Goal: Transaction & Acquisition: Subscribe to service/newsletter

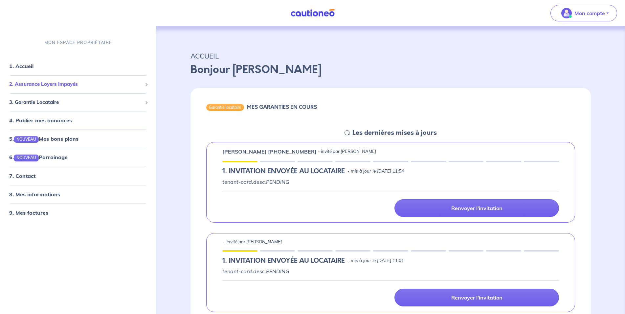
click at [55, 85] on span "2. Assurance Loyers Impayés" at bounding box center [75, 85] width 133 height 8
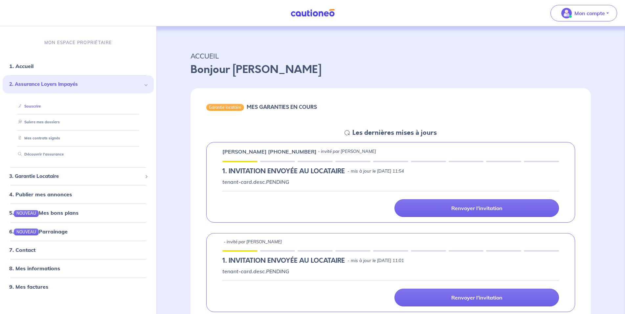
click at [35, 105] on link "Souscrire" at bounding box center [27, 106] width 25 height 5
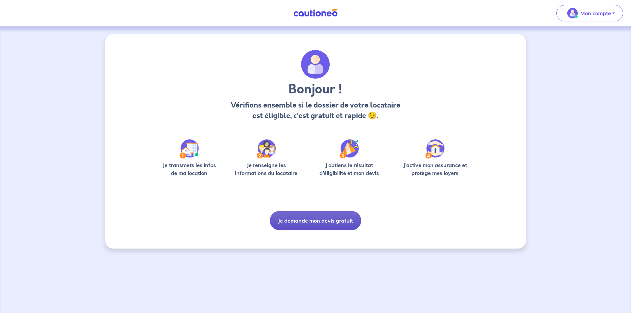
click at [306, 219] on button "Je demande mon devis gratuit" at bounding box center [315, 220] width 91 height 19
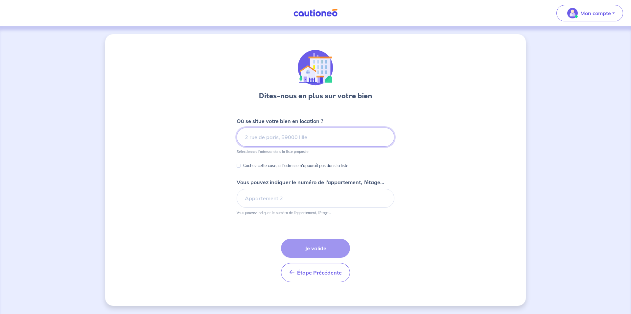
click at [278, 137] on input at bounding box center [316, 137] width 158 height 19
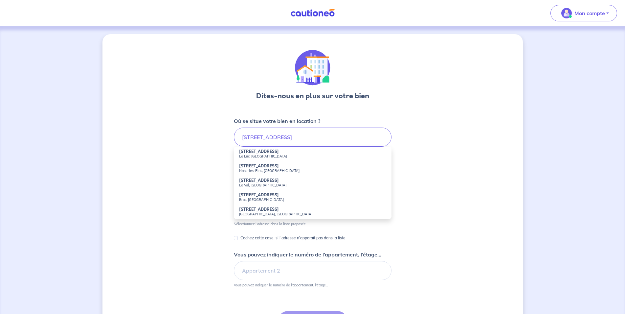
click at [268, 156] on small "Le Luc, France" at bounding box center [312, 156] width 147 height 5
type input "3739 Route de Brignoles, Le Luc, France"
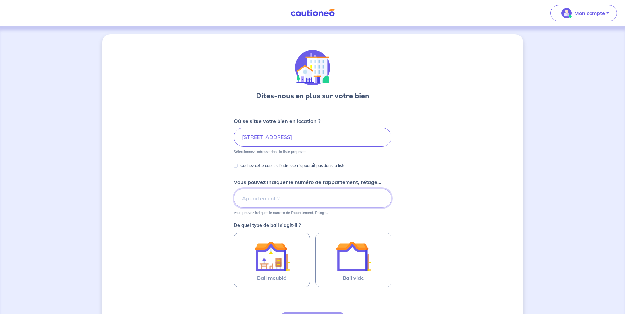
click at [255, 198] on input "Vous pouvez indiquer le numéro de l’appartement, l’étage..." at bounding box center [313, 198] width 158 height 19
click at [267, 198] on input "Vous pouvez indiquer le numéro de l’appartement, l’étage..." at bounding box center [313, 198] width 158 height 19
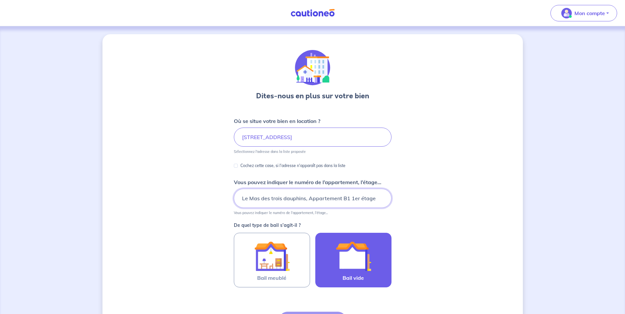
type input "Le Mas des trois dauphins, Appartement B1 1er étage"
click at [365, 265] on img at bounding box center [353, 255] width 35 height 35
click at [0, 0] on input "Bail vide" at bounding box center [0, 0] width 0 height 0
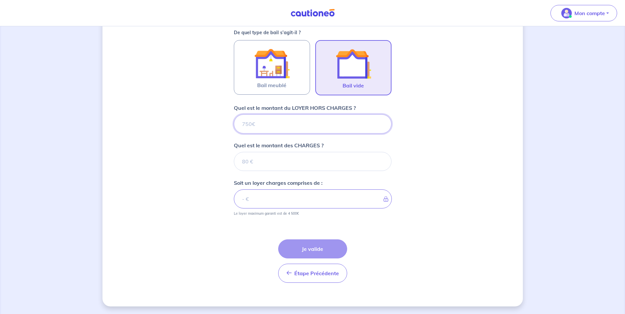
scroll to position [193, 0]
click at [265, 124] on input "Quel est le montant du LOYER HORS CHARGES ?" at bounding box center [313, 123] width 158 height 19
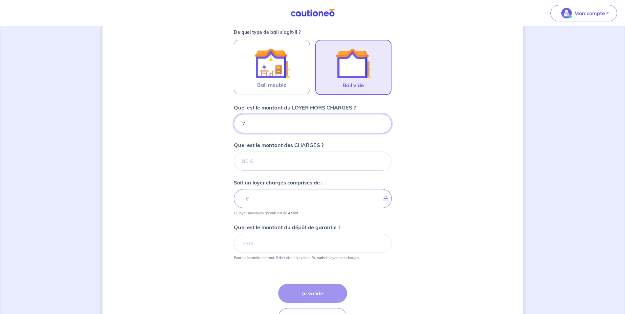
type input "78"
type input "780"
click at [273, 163] on input "Quel est le montant des CHARGES ?" at bounding box center [313, 160] width 158 height 19
type input "150"
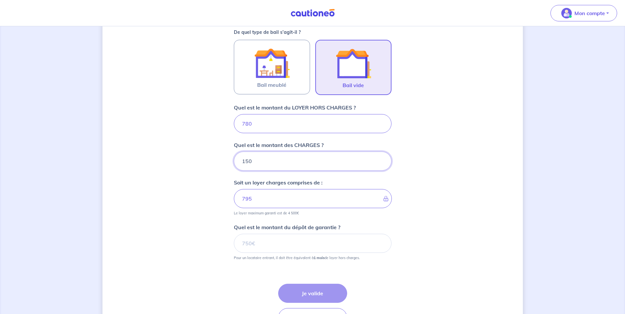
type input "930"
type input "150"
click at [255, 240] on input "Quel est le montant du dépôt de garantie ?" at bounding box center [313, 243] width 158 height 19
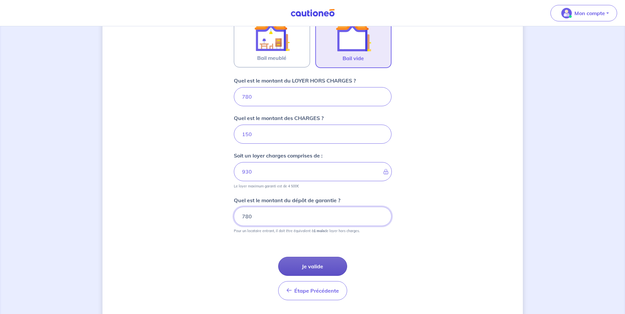
scroll to position [238, 0]
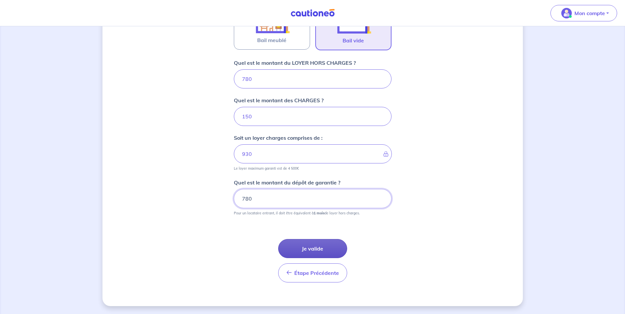
type input "780"
click at [321, 244] on button "Je valide" at bounding box center [312, 248] width 69 height 19
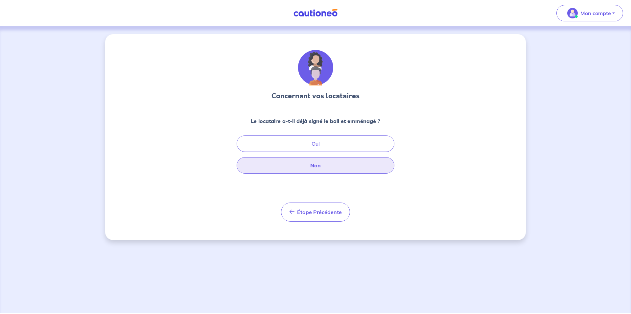
click at [327, 165] on button "Non" at bounding box center [316, 165] width 158 height 16
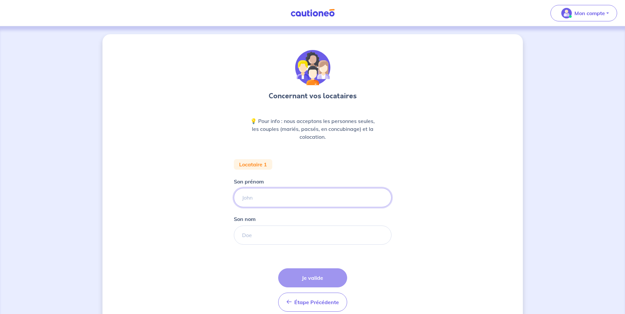
click at [262, 196] on input "Son prénom" at bounding box center [313, 197] width 158 height 19
type input "FREDERIC"
click at [255, 232] on input "Son nom" at bounding box center [313, 234] width 158 height 19
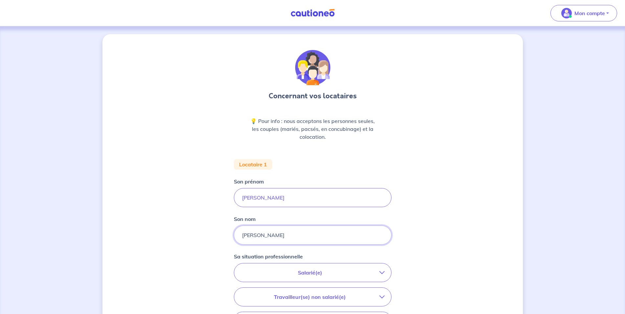
type input "FRANCIS"
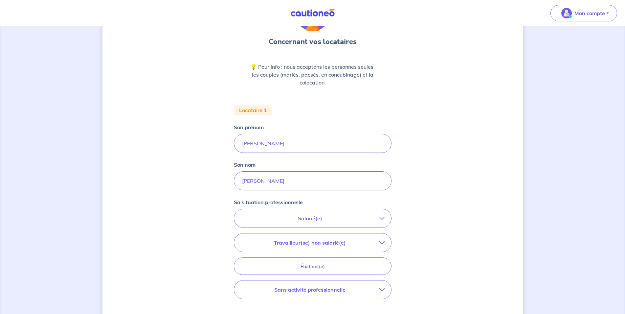
scroll to position [67, 0]
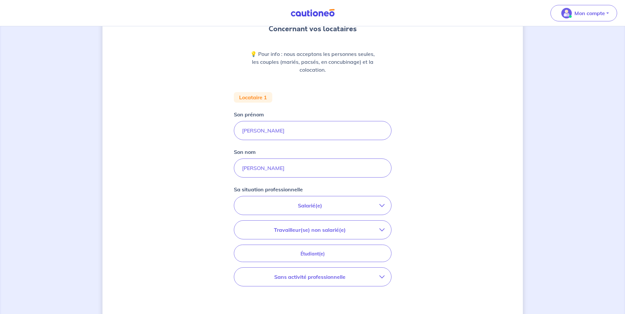
click at [353, 207] on p "Salarié(e)" at bounding box center [310, 205] width 139 height 8
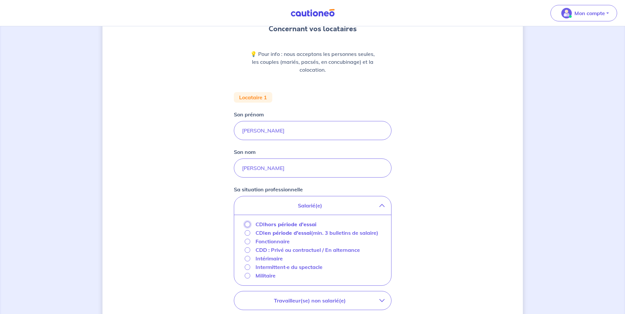
click at [247, 223] on input "CDI hors période d'essai" at bounding box center [248, 224] width 6 height 6
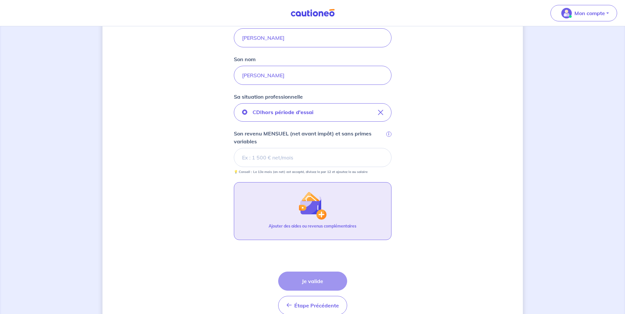
scroll to position [192, 0]
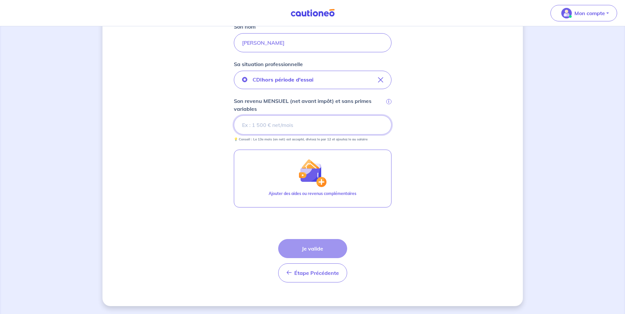
click at [268, 125] on input "Son revenu MENSUEL (net avant impôt) et sans primes variables i" at bounding box center [313, 124] width 158 height 19
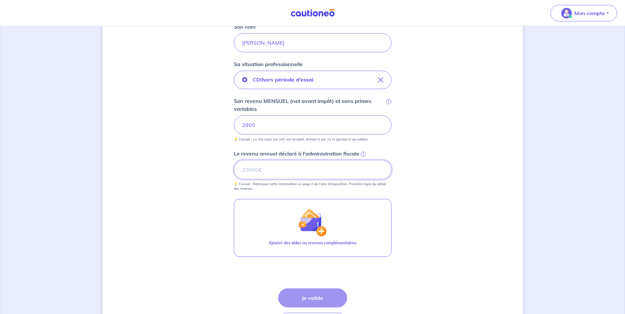
click at [262, 170] on input "Le revenu annuel déclaré à l'administration fiscale i" at bounding box center [313, 169] width 158 height 19
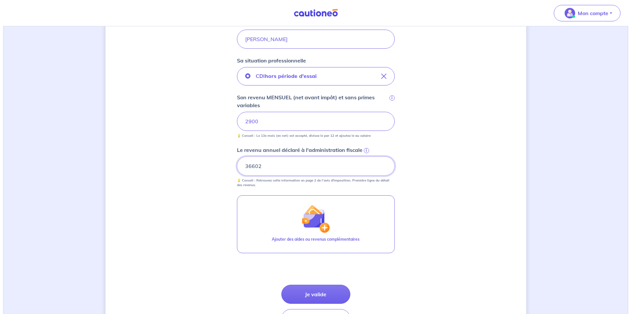
scroll to position [226, 0]
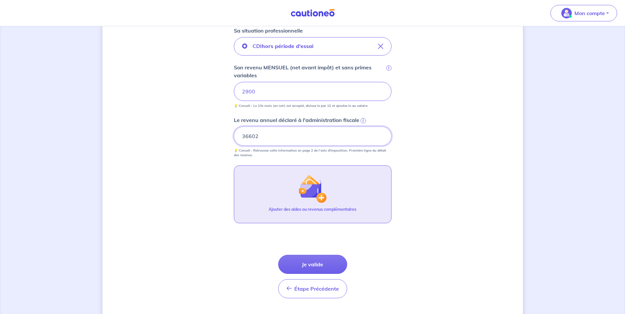
type input "36602"
click at [263, 205] on button "Ajouter des aides ou revenus complémentaires" at bounding box center [313, 194] width 158 height 58
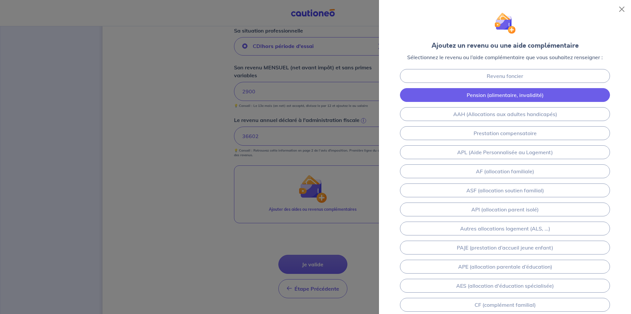
click at [509, 92] on link "Pension (alimentaire, invalidité)" at bounding box center [505, 95] width 210 height 14
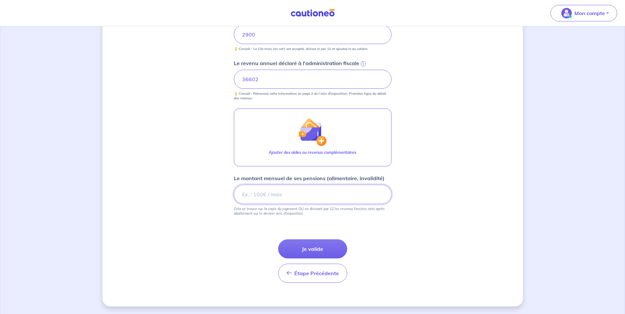
scroll to position [283, 0]
click at [257, 32] on input "2900" at bounding box center [313, 34] width 158 height 19
click at [266, 191] on input "Le montant mensuel de ses pensions (alimentaire, invalidité)" at bounding box center [313, 193] width 158 height 19
click at [267, 197] on input "Le montant mensuel de ses pensions (alimentaire, invalidité)" at bounding box center [313, 193] width 158 height 19
type input "830"
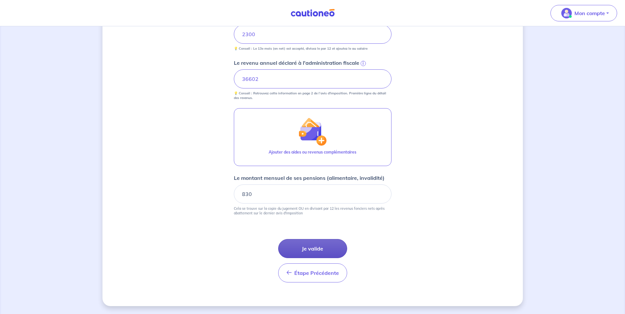
click at [321, 243] on button "Je valide" at bounding box center [312, 248] width 69 height 19
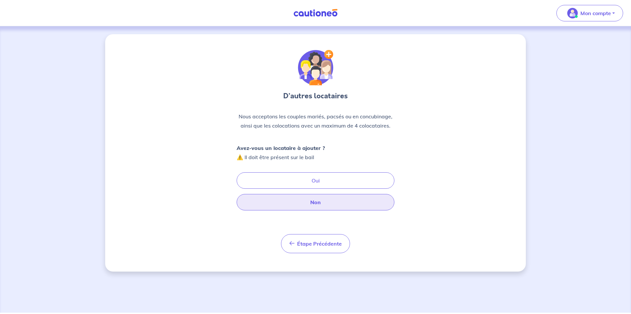
click at [316, 203] on button "Non" at bounding box center [316, 202] width 158 height 16
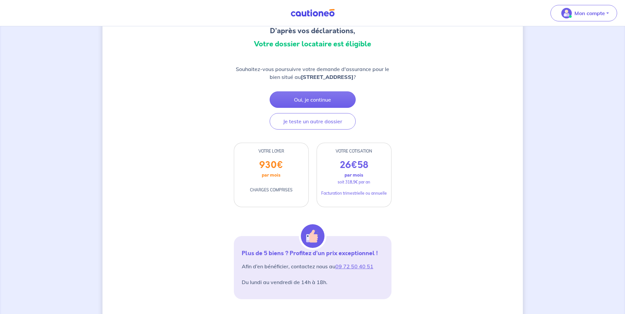
scroll to position [67, 0]
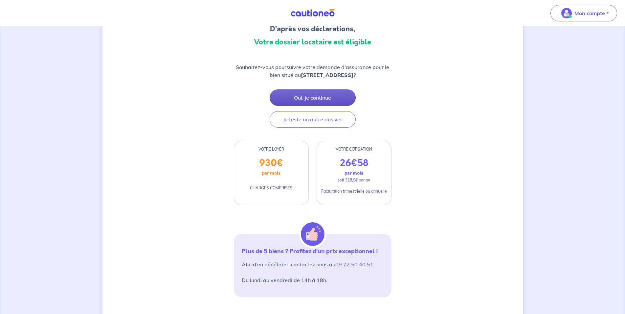
click at [319, 97] on button "Oui, je continue" at bounding box center [313, 97] width 86 height 16
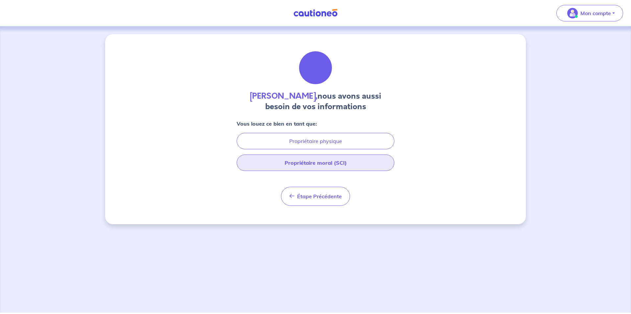
click at [329, 162] on button "Propriétaire moral (SCI)" at bounding box center [316, 162] width 158 height 16
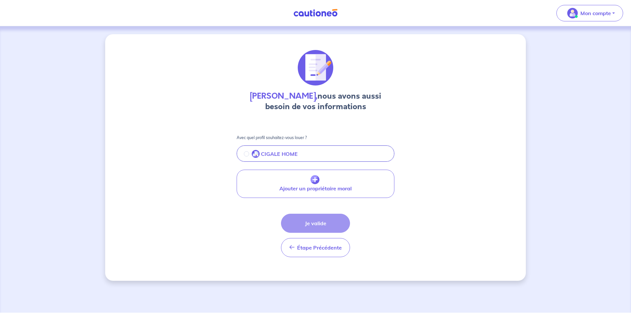
click at [282, 150] on p "CIGALE HOME" at bounding box center [279, 154] width 37 height 8
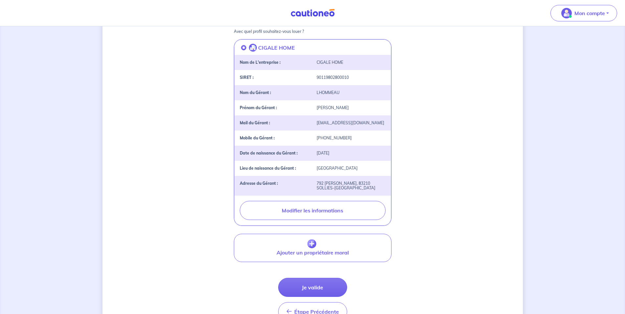
scroll to position [134, 0]
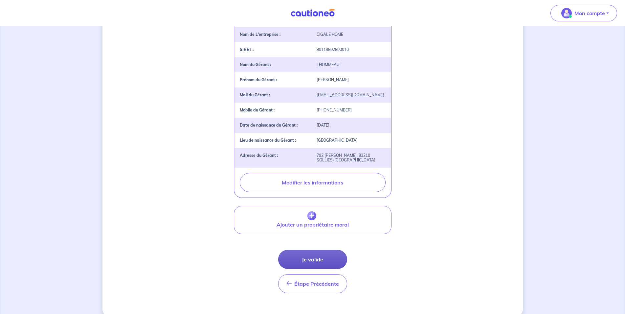
click at [321, 260] on button "Je valide" at bounding box center [312, 259] width 69 height 19
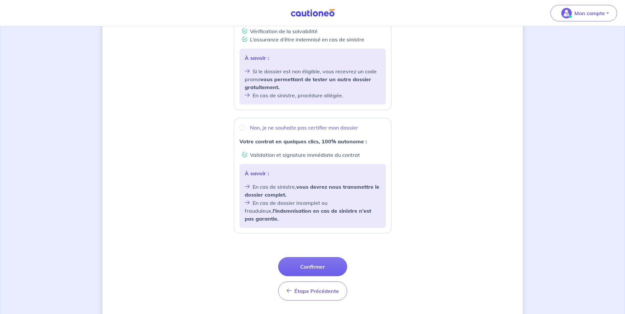
scroll to position [67, 0]
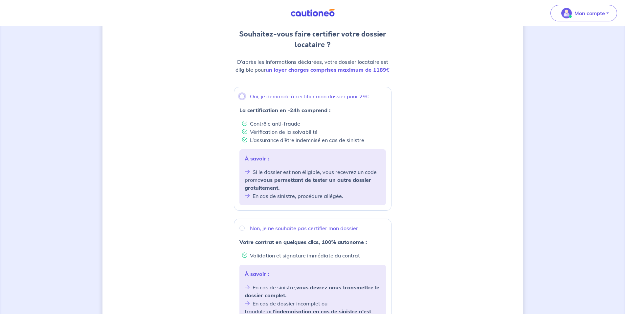
click at [241, 97] on input "Oui, je demande à certifier mon dossier pour 29€" at bounding box center [242, 96] width 5 height 5
radio input "true"
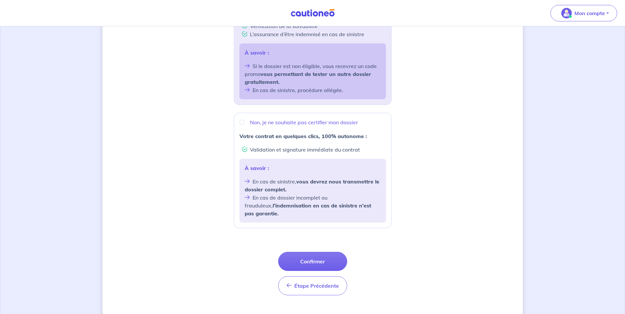
scroll to position [178, 0]
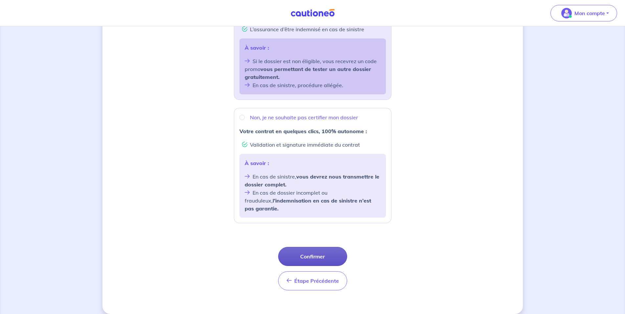
click at [321, 247] on button "Confirmer" at bounding box center [312, 256] width 69 height 19
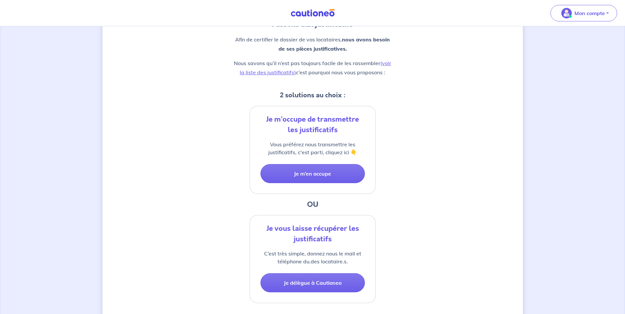
scroll to position [101, 0]
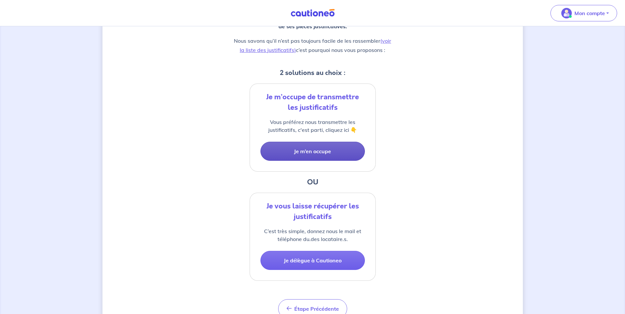
click at [322, 148] on button "Je m’en occupe" at bounding box center [313, 151] width 104 height 19
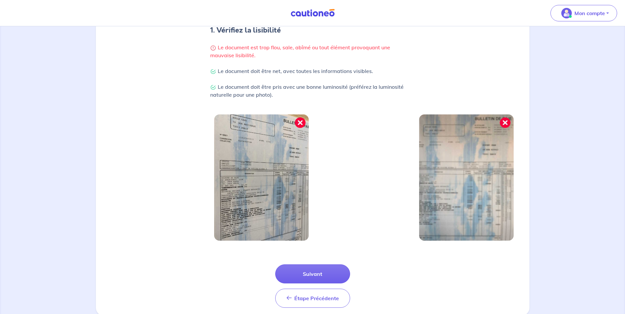
scroll to position [157, 0]
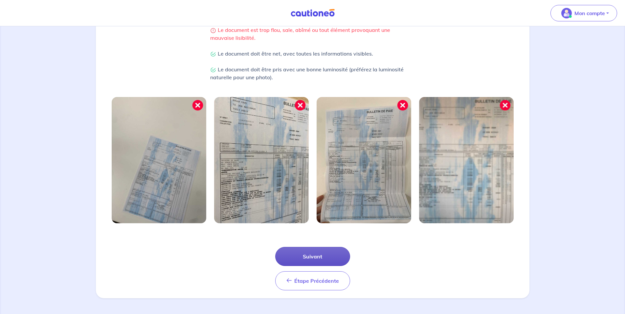
click at [309, 252] on button "Suivant" at bounding box center [312, 256] width 75 height 19
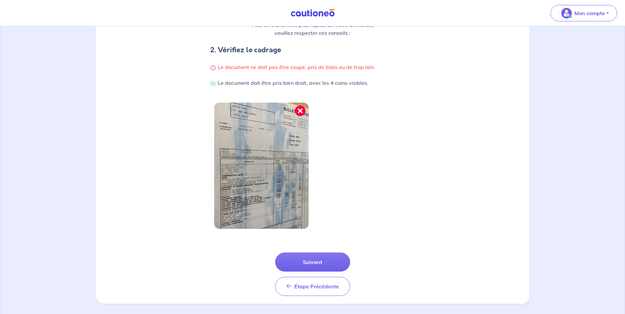
scroll to position [125, 0]
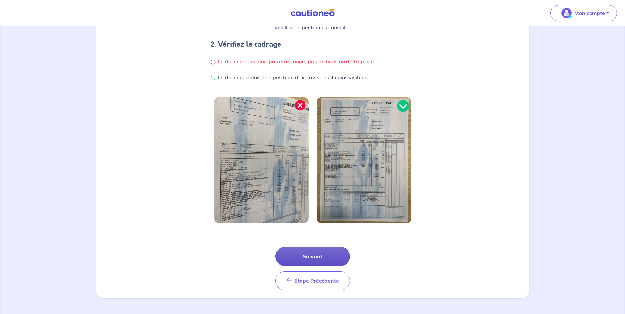
click at [316, 255] on button "Suivant" at bounding box center [312, 256] width 75 height 19
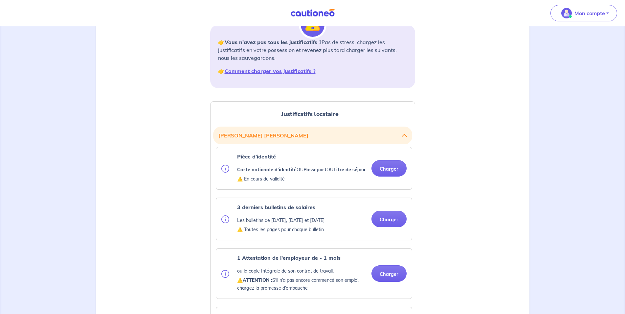
scroll to position [101, 0]
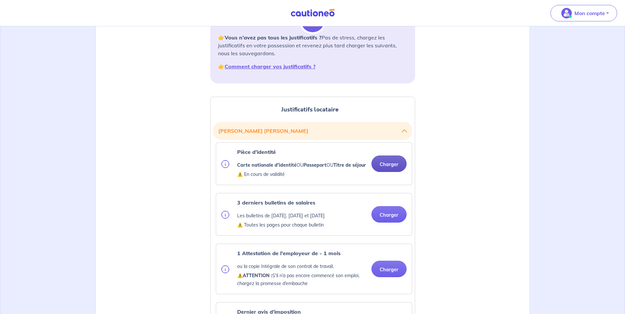
click at [387, 169] on button "Charger" at bounding box center [389, 163] width 35 height 16
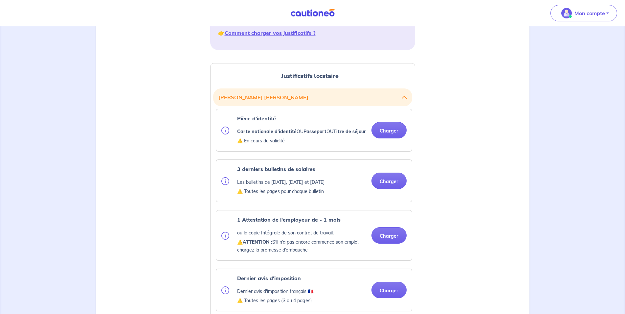
scroll to position [201, 0]
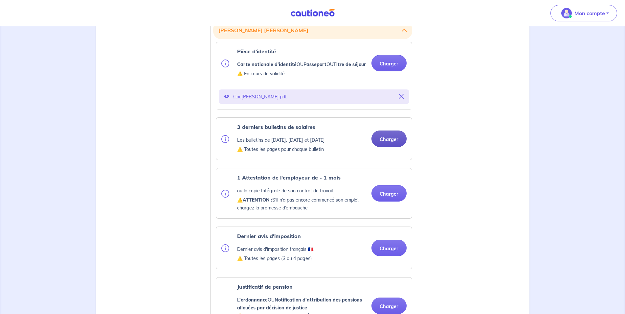
click at [395, 146] on button "Charger" at bounding box center [389, 138] width 35 height 16
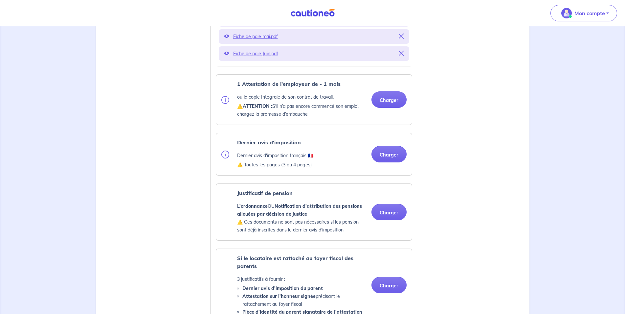
scroll to position [369, 0]
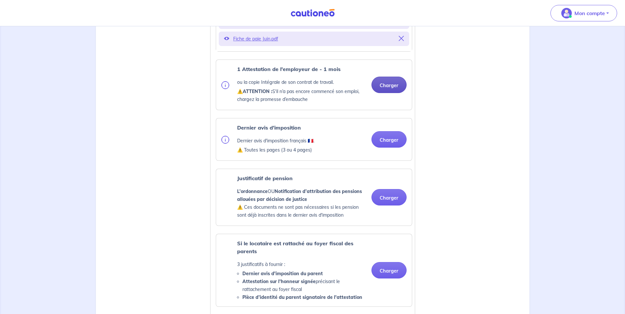
click at [391, 93] on button "Charger" at bounding box center [389, 85] width 35 height 16
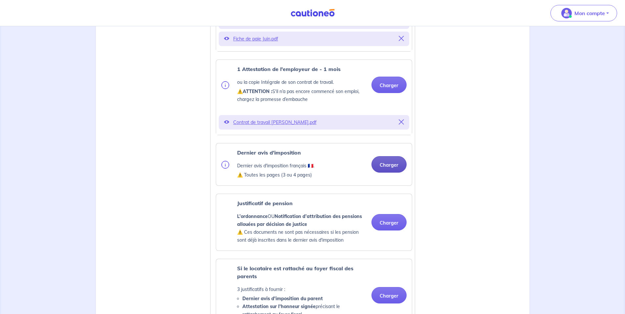
click at [392, 173] on button "Charger" at bounding box center [389, 164] width 35 height 16
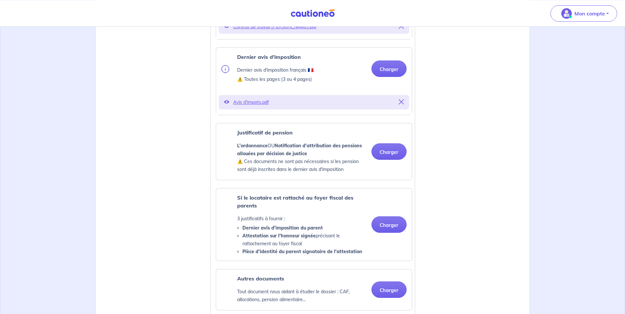
scroll to position [469, 0]
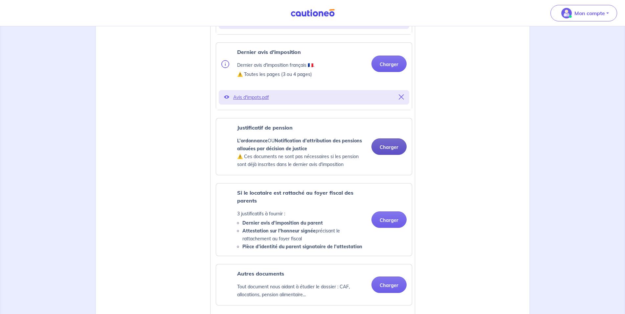
click at [392, 154] on button "Charger" at bounding box center [389, 146] width 35 height 16
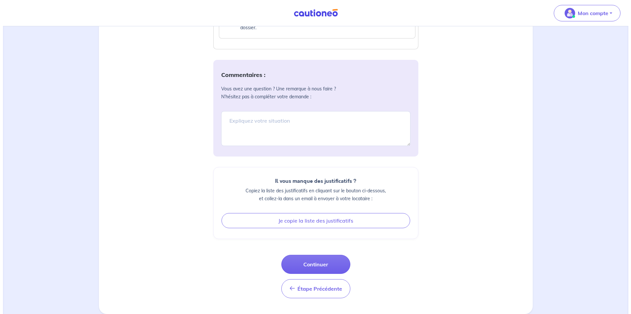
scroll to position [892, 0]
click at [246, 120] on textarea at bounding box center [312, 128] width 189 height 35
type textarea "c"
click at [316, 121] on textarea "Ce dossier sera mon 6ème je souhaitarai" at bounding box center [312, 128] width 189 height 35
click at [313, 134] on textarea "Ce dossier sera mon 6ème je souhaitarai" at bounding box center [312, 128] width 189 height 35
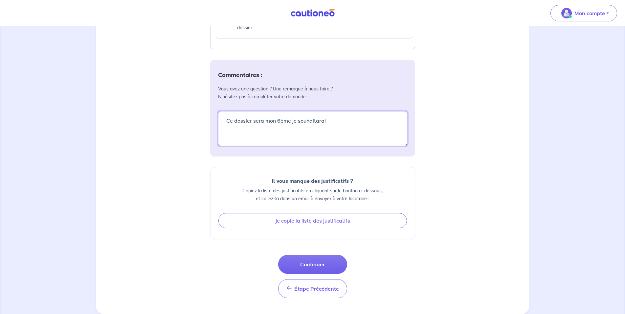
click at [317, 122] on textarea "Ce dossier sera mon 6ème je souhaitarai" at bounding box center [312, 128] width 189 height 35
click at [335, 122] on textarea "Ce dossier sera mon 6ème je souhaitarai" at bounding box center [312, 128] width 189 height 35
click at [265, 127] on textarea "Ce dossier sera mon 6ème je souhaiterai si il est certifier bénéficier de la ré…" at bounding box center [312, 128] width 189 height 35
click at [271, 128] on textarea "Ce dossier sera mon 6ème je souhaiterai si il est certifier bénéficier de la ré…" at bounding box center [312, 128] width 189 height 35
type textarea "Ce dossier sera mon 6ème je souhaiterai si il est certifier bénéficier de la ré…"
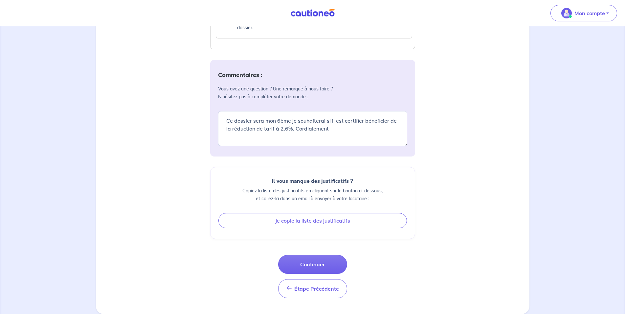
click at [373, 162] on div "Commentaires : Vous avez une question ? Une remarque à nous faire ? N’hésitez p…" at bounding box center [312, 179] width 205 height 238
click at [321, 259] on button "Continuer" at bounding box center [312, 264] width 69 height 19
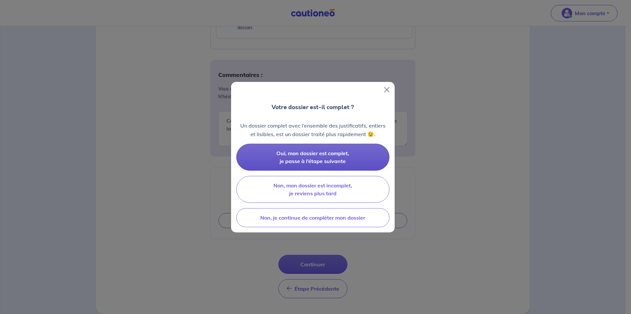
click at [323, 157] on button "Oui, mon dossier est complet, je passe à l’étape suivante" at bounding box center [312, 157] width 153 height 27
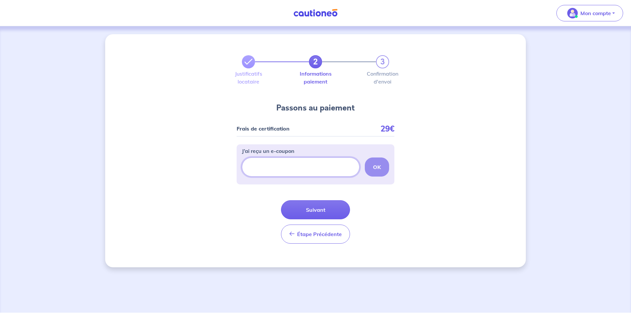
paste input "ECOUPON-44079457"
type input "ECOUPON-44079457"
click at [381, 169] on strong "OK" at bounding box center [377, 167] width 8 height 7
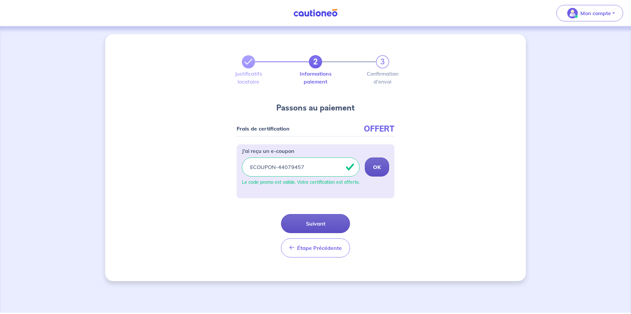
click at [319, 222] on button "Suivant" at bounding box center [315, 223] width 69 height 19
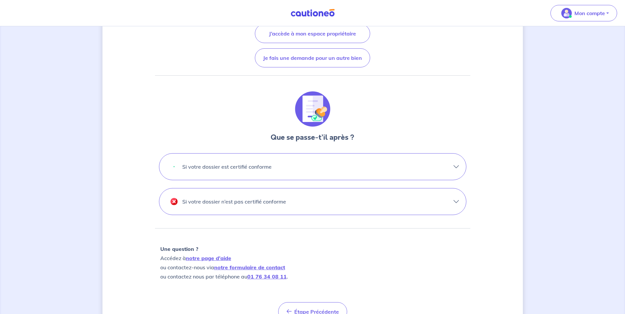
scroll to position [53, 0]
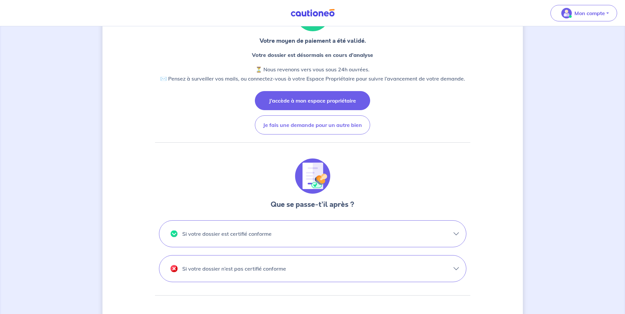
click at [316, 101] on button "J’accède à mon espace propriétaire" at bounding box center [312, 100] width 115 height 19
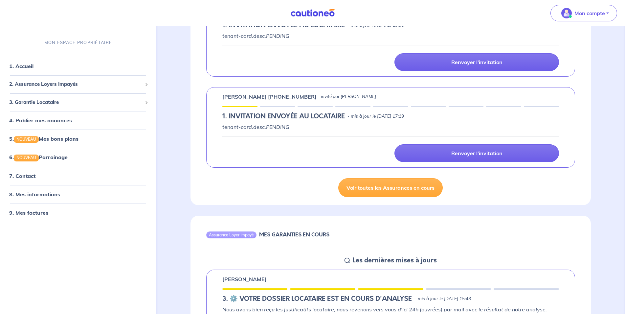
scroll to position [570, 0]
